Goal: Navigation & Orientation: Find specific page/section

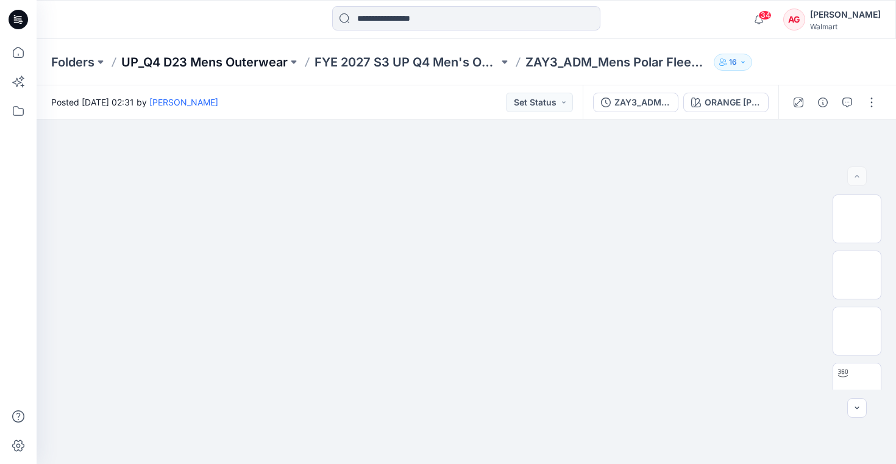
click at [205, 62] on p "UP_Q4 D23 Mens Outerwear" at bounding box center [204, 62] width 166 height 17
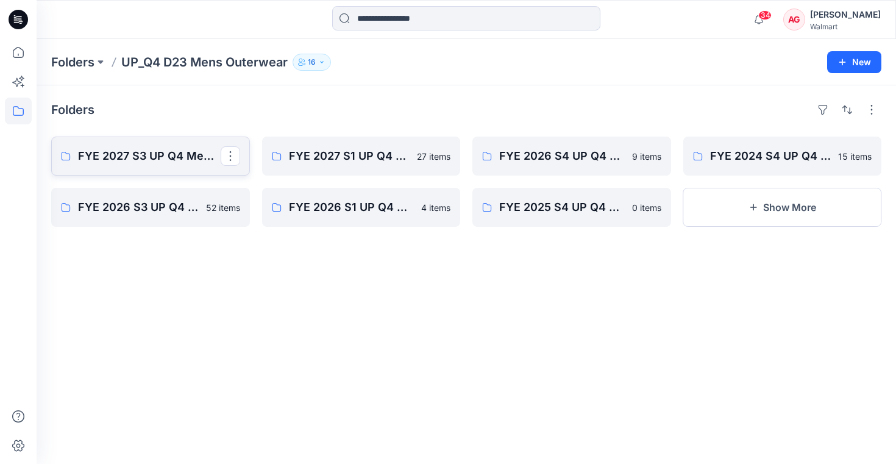
click at [168, 158] on p "FYE 2027 S3 UP Q4 Men's Outerwear" at bounding box center [149, 156] width 143 height 17
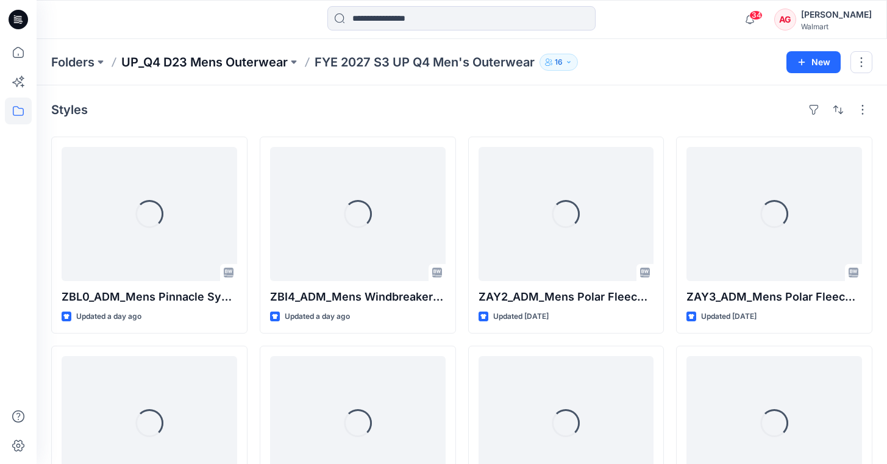
click at [177, 64] on p "UP_Q4 D23 Mens Outerwear" at bounding box center [204, 62] width 166 height 17
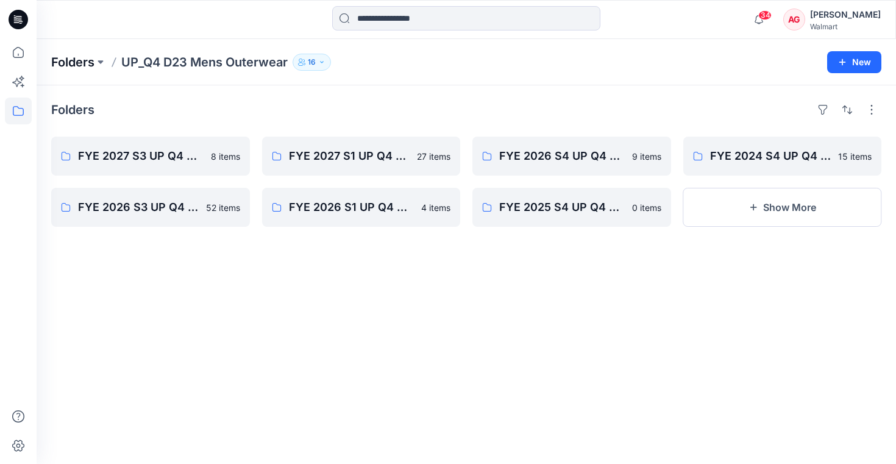
click at [87, 61] on p "Folders" at bounding box center [72, 62] width 43 height 17
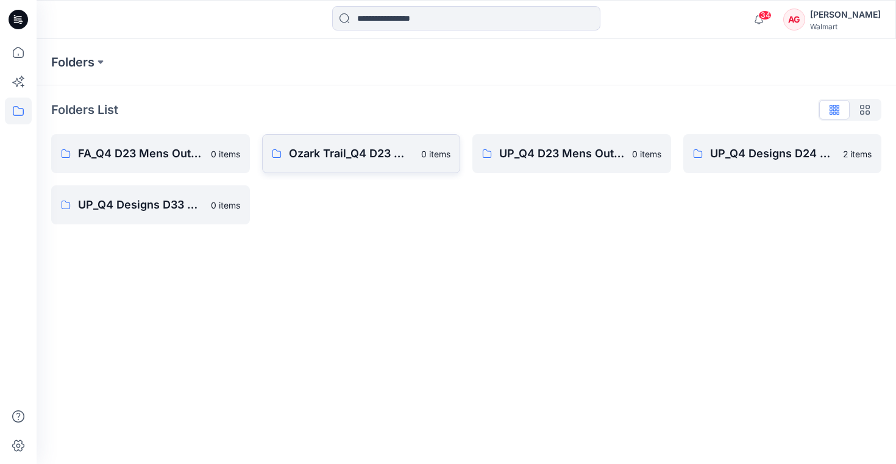
click at [361, 171] on link "Ozark Trail_Q4 D23 Men's Outdoor 0 items" at bounding box center [361, 153] width 199 height 39
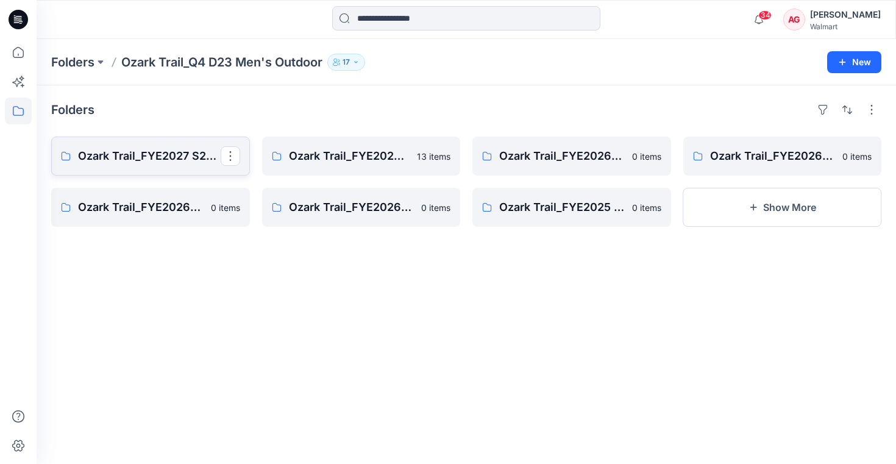
click at [202, 160] on p "Ozark Trail_FYE2027 S2_D23 Men's Outdoor - Q4" at bounding box center [149, 156] width 143 height 17
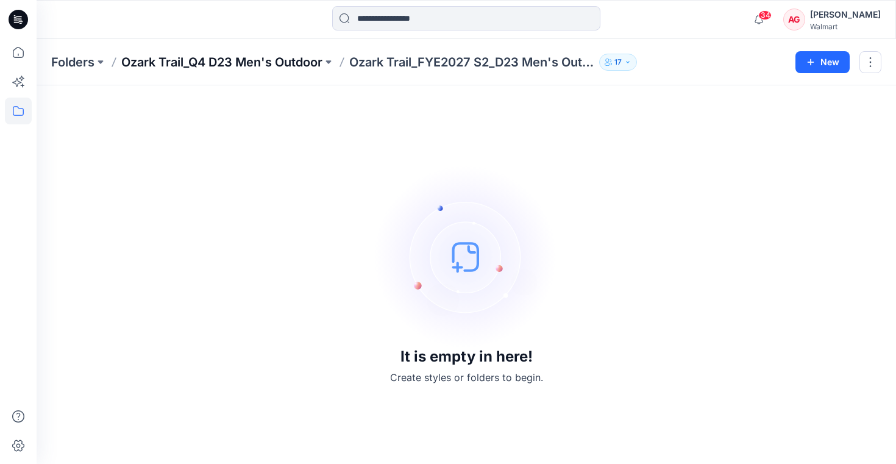
click at [207, 55] on p "Ozark Trail_Q4 D23 Men's Outdoor" at bounding box center [221, 62] width 201 height 17
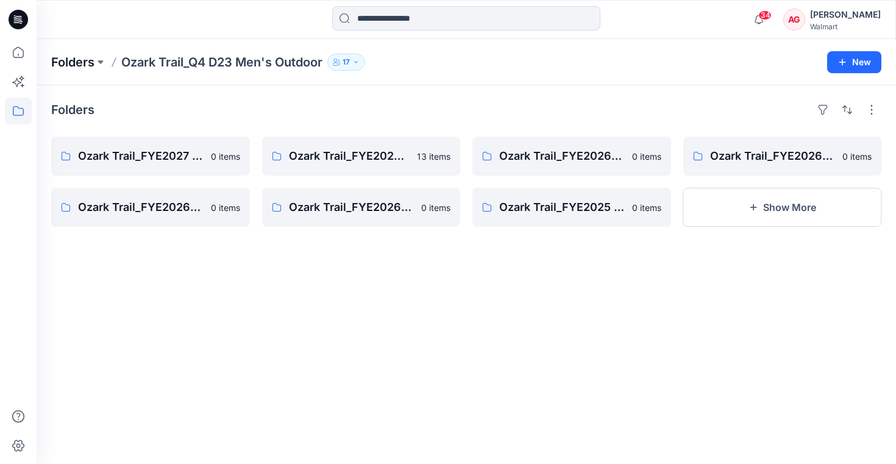
click at [76, 60] on p "Folders" at bounding box center [72, 62] width 43 height 17
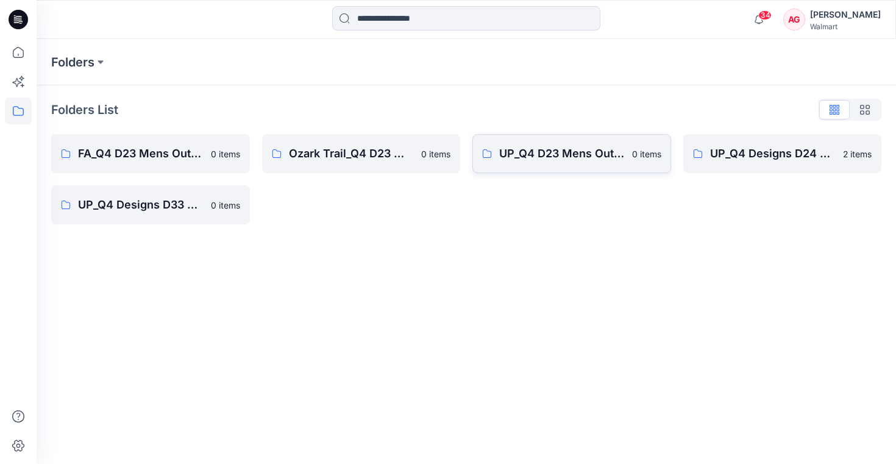
click at [588, 166] on link "UP_Q4 D23 Mens Outerwear 0 items" at bounding box center [571, 153] width 199 height 39
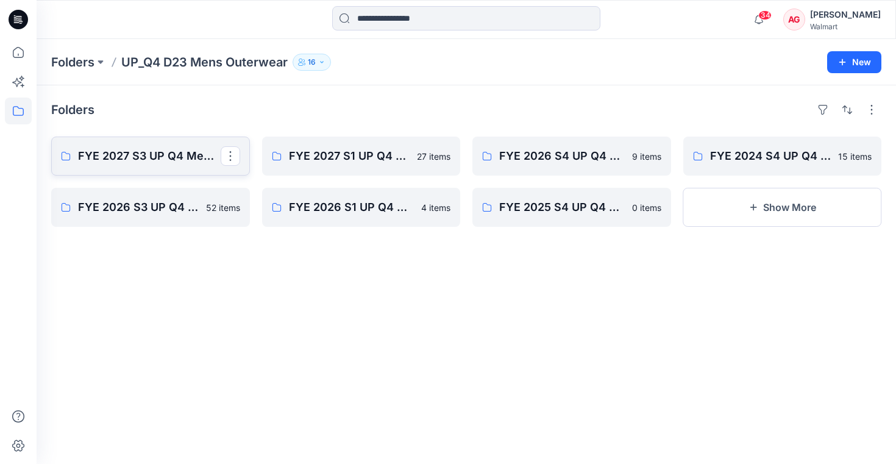
click at [179, 162] on p "FYE 2027 S3 UP Q4 Men's Outerwear" at bounding box center [149, 156] width 143 height 17
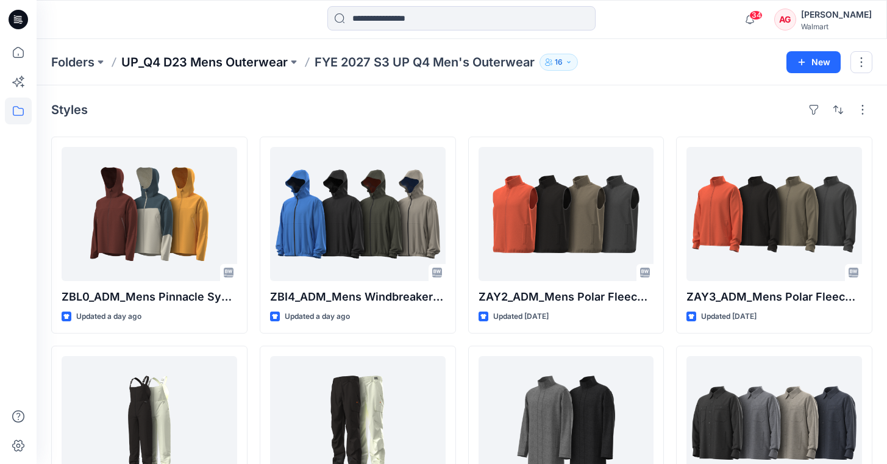
click at [181, 65] on p "UP_Q4 D23 Mens Outerwear" at bounding box center [204, 62] width 166 height 17
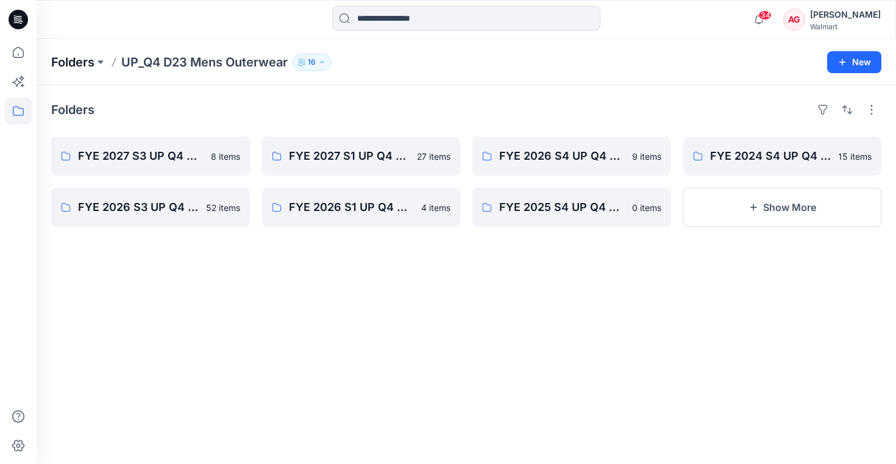
click at [80, 59] on p "Folders" at bounding box center [72, 62] width 43 height 17
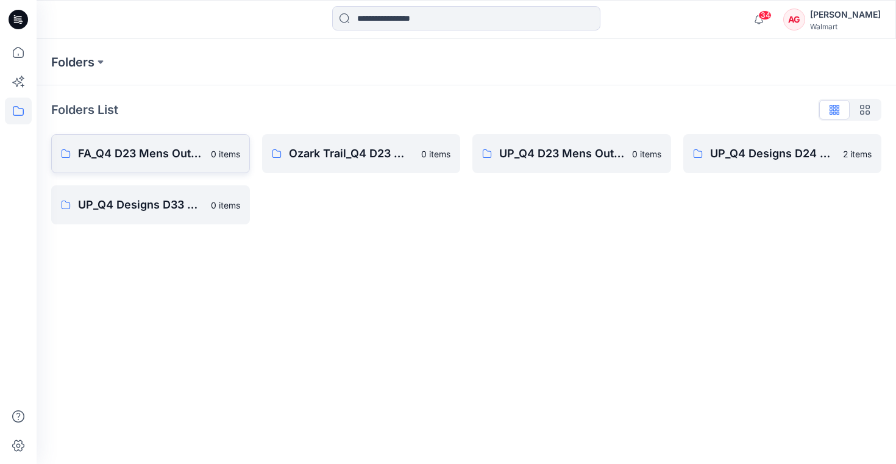
click at [165, 161] on p "FA_Q4 D23 Mens Outerwear" at bounding box center [141, 153] width 126 height 17
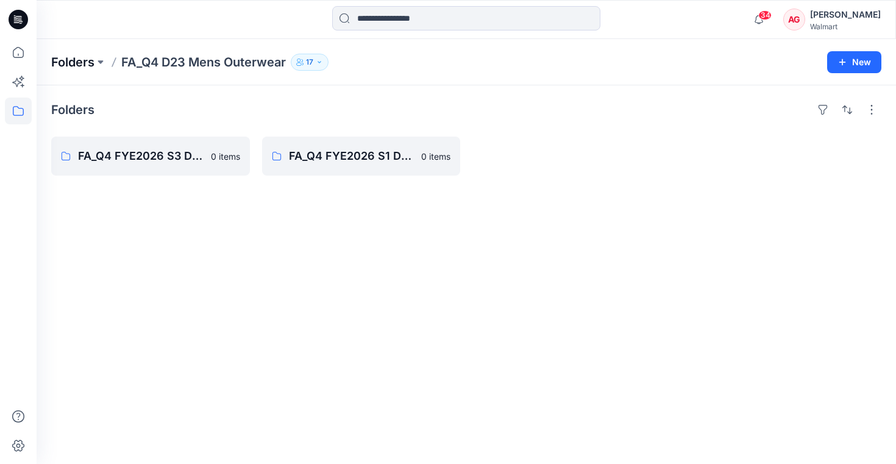
click at [86, 66] on p "Folders" at bounding box center [72, 62] width 43 height 17
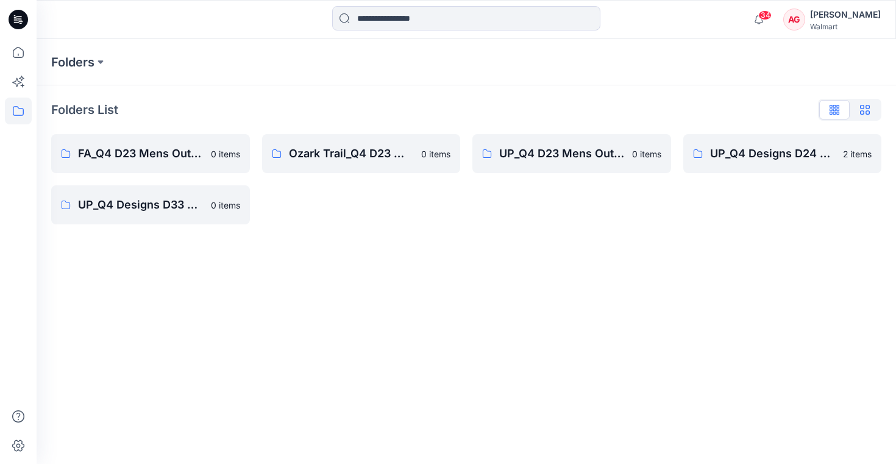
click at [872, 113] on button "button" at bounding box center [865, 110] width 30 height 20
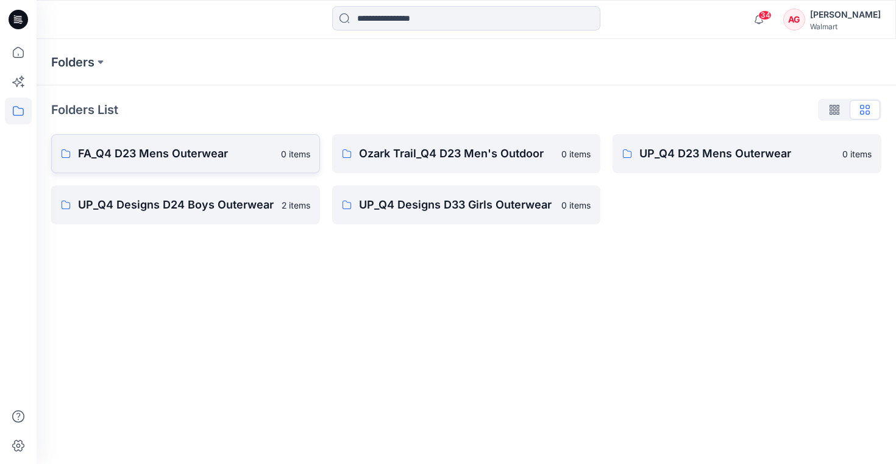
click at [192, 161] on p "FA_Q4 D23 Mens Outerwear" at bounding box center [176, 153] width 196 height 17
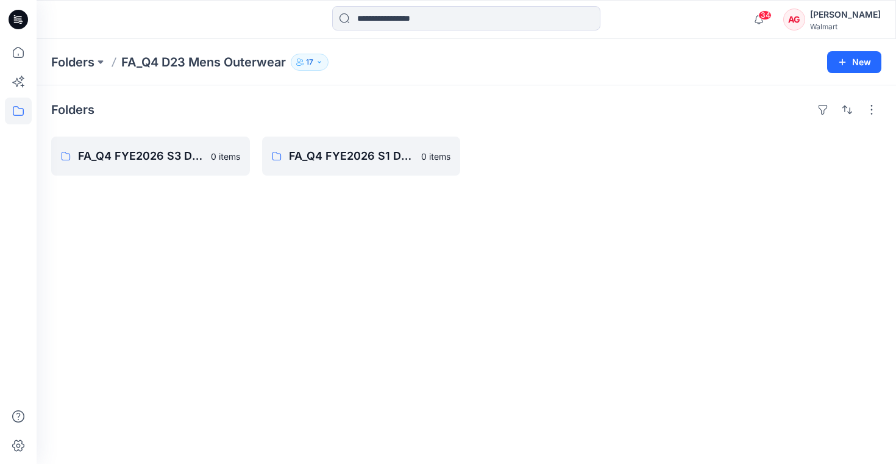
click at [52, 52] on div "Folders FA_Q4 D23 Mens Outerwear 17 New" at bounding box center [467, 62] width 860 height 46
click at [71, 61] on p "Folders" at bounding box center [72, 62] width 43 height 17
